Goal: Complete application form

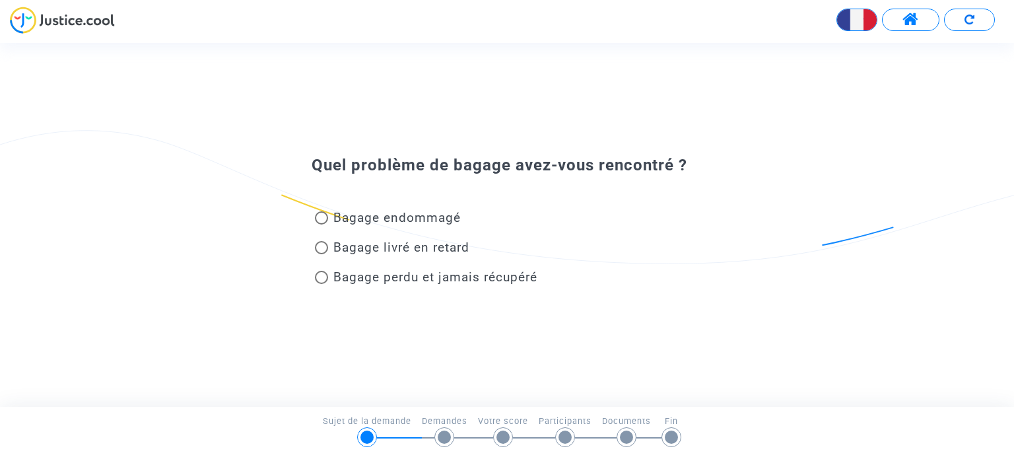
click at [77, 16] on img at bounding box center [62, 20] width 105 height 27
click at [19, 20] on img at bounding box center [62, 20] width 105 height 27
click at [449, 214] on span "Bagage endommagé" at bounding box center [396, 217] width 127 height 15
click at [321, 224] on input "Bagage endommagé" at bounding box center [321, 224] width 1 height 1
radio input "true"
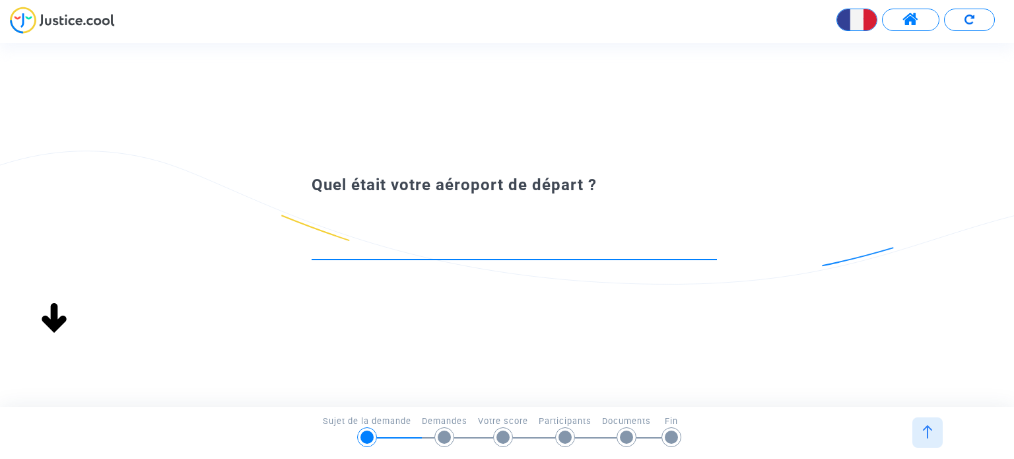
click at [923, 18] on button at bounding box center [910, 20] width 57 height 22
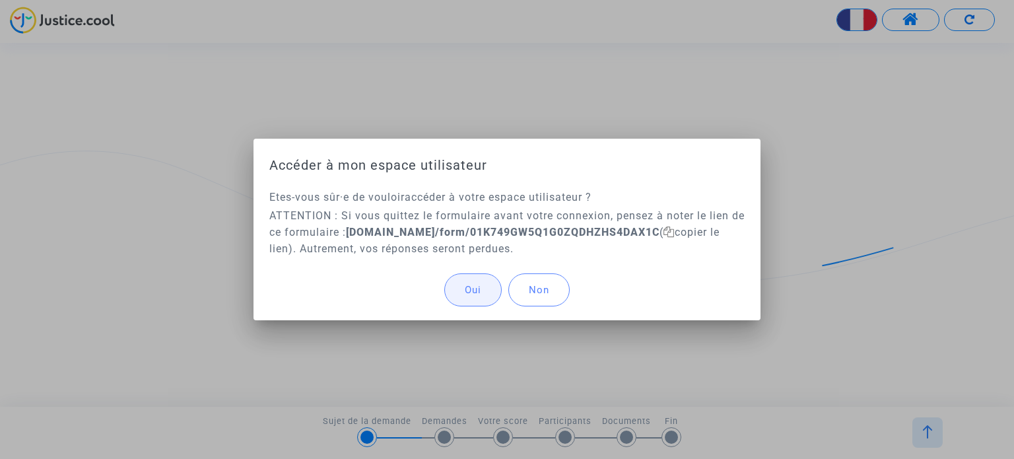
click at [485, 294] on button "Oui" at bounding box center [472, 289] width 57 height 33
